Goal: Task Accomplishment & Management: Use online tool/utility

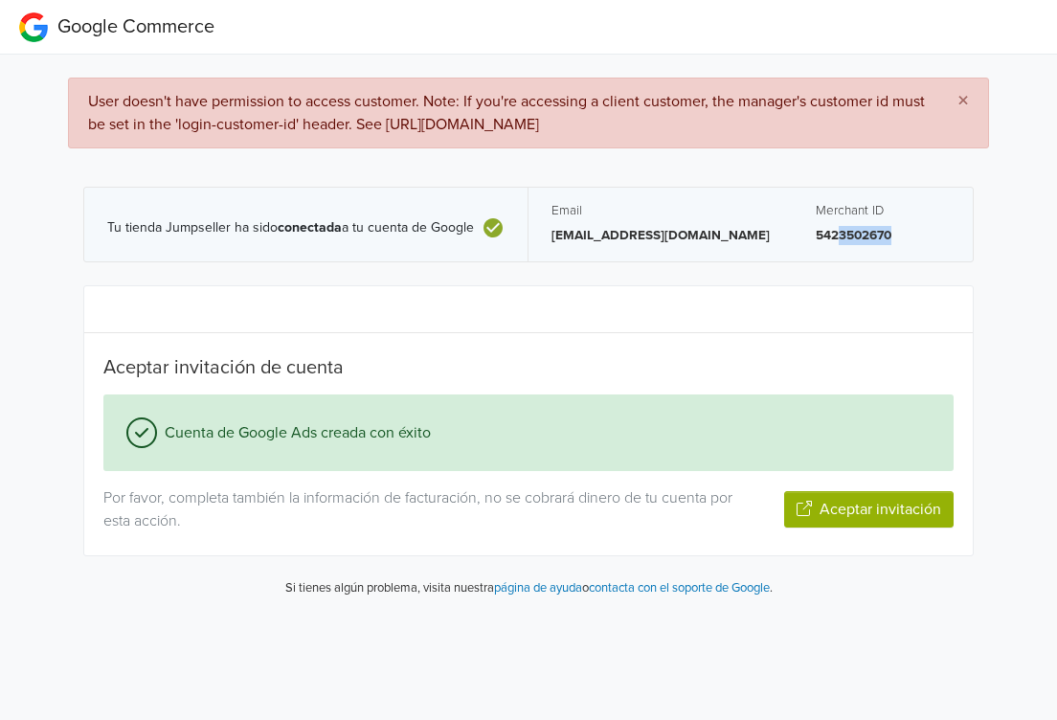
drag, startPoint x: 775, startPoint y: 262, endPoint x: 792, endPoint y: 263, distance: 17.3
click at [797, 261] on div "Merchant ID 5423502670" at bounding box center [883, 225] width 180 height 74
drag, startPoint x: 779, startPoint y: 261, endPoint x: 818, endPoint y: 260, distance: 39.3
click at [818, 245] on p "5423502670" at bounding box center [883, 235] width 134 height 19
drag, startPoint x: 778, startPoint y: 260, endPoint x: 854, endPoint y: 258, distance: 76.7
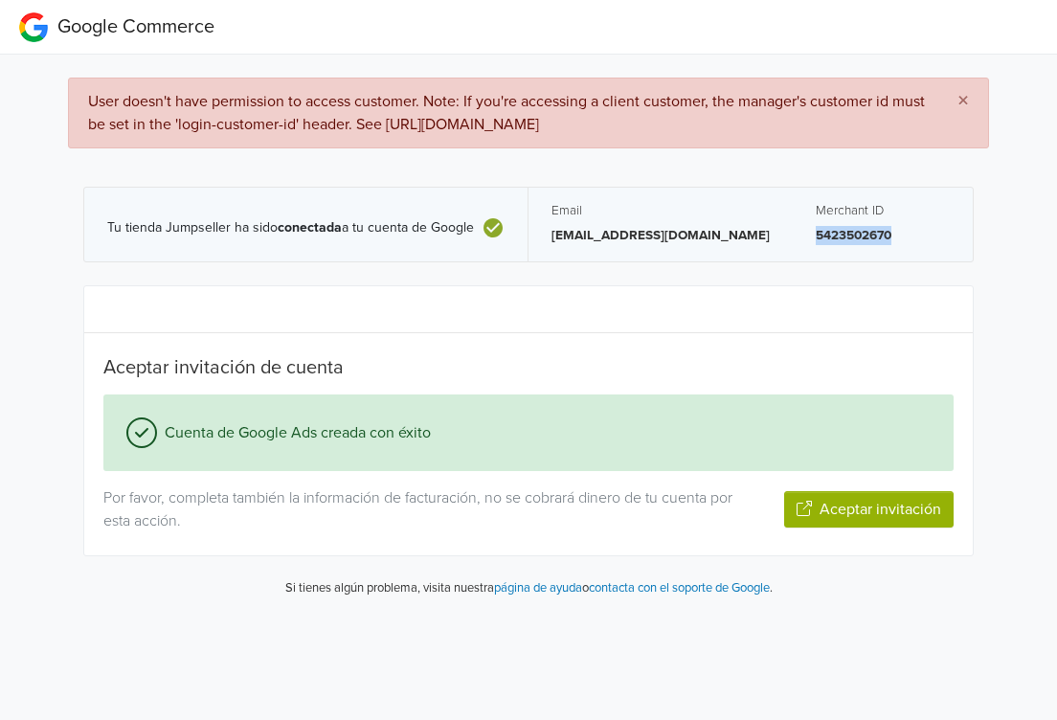
click at [854, 245] on p "5423502670" at bounding box center [883, 235] width 134 height 19
copy p "5423502670"
